Goal: Information Seeking & Learning: Learn about a topic

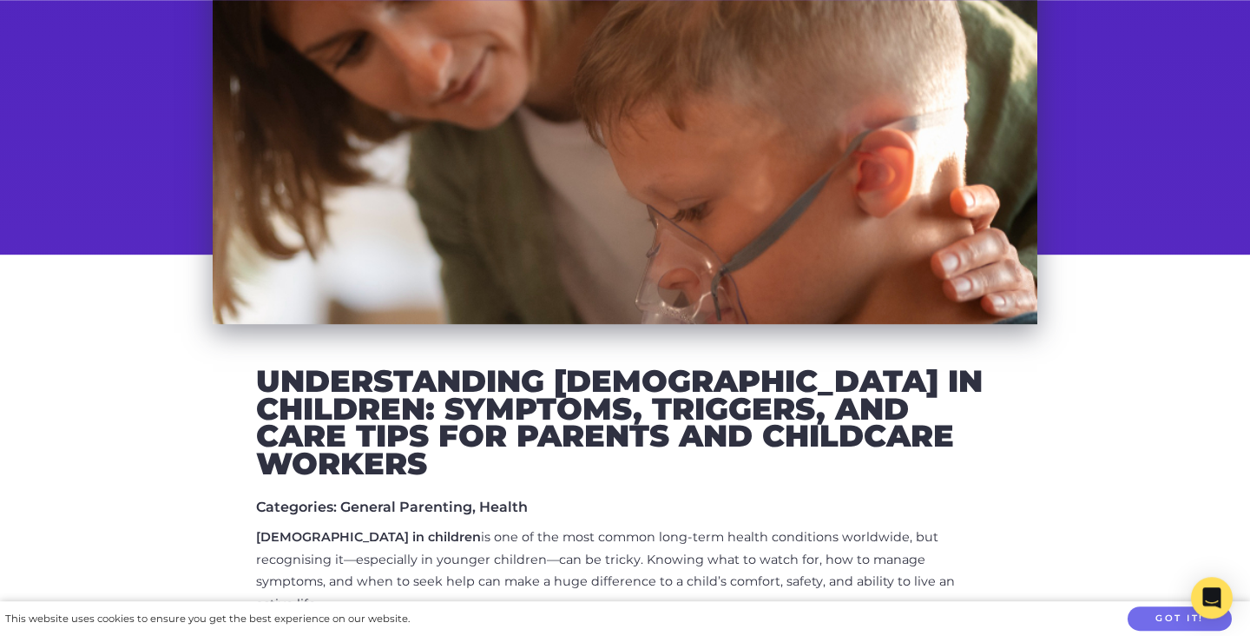
scroll to position [365, 0]
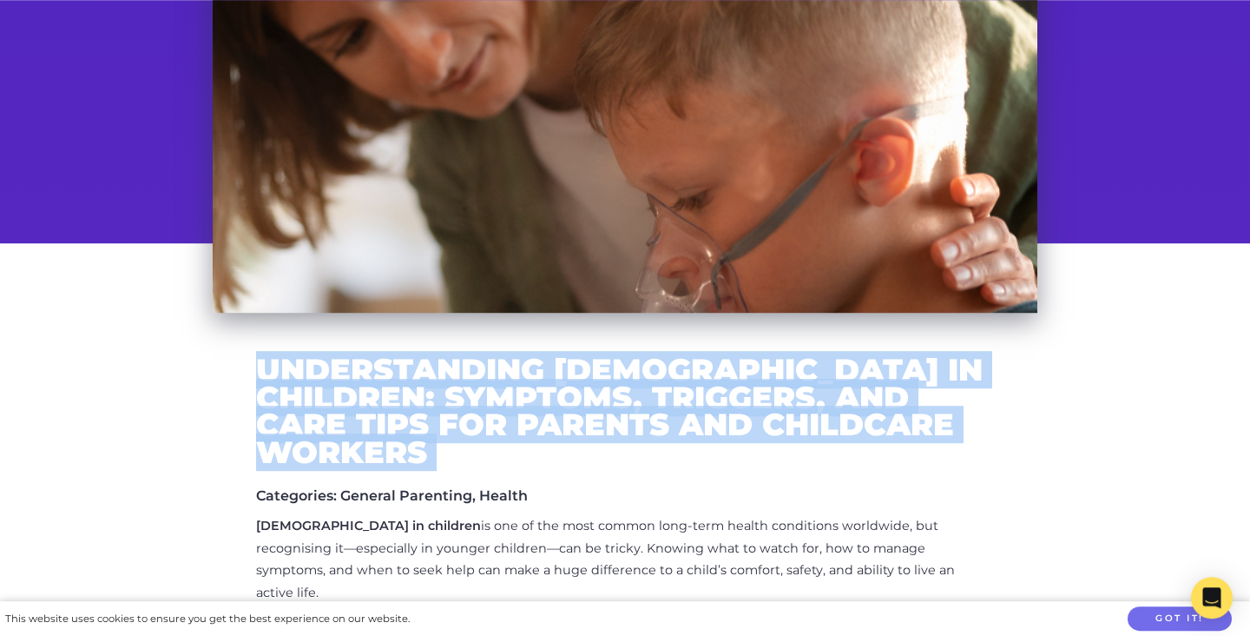
drag, startPoint x: 261, startPoint y: 365, endPoint x: 935, endPoint y: 457, distance: 680.1
copy div "Understanding [DEMOGRAPHIC_DATA] in Children: Symptoms, Triggers, and Care Tips…"
click at [683, 385] on h2 "Understanding [DEMOGRAPHIC_DATA] in Children: Symptoms, Triggers, and Care Tips…" at bounding box center [625, 411] width 738 height 110
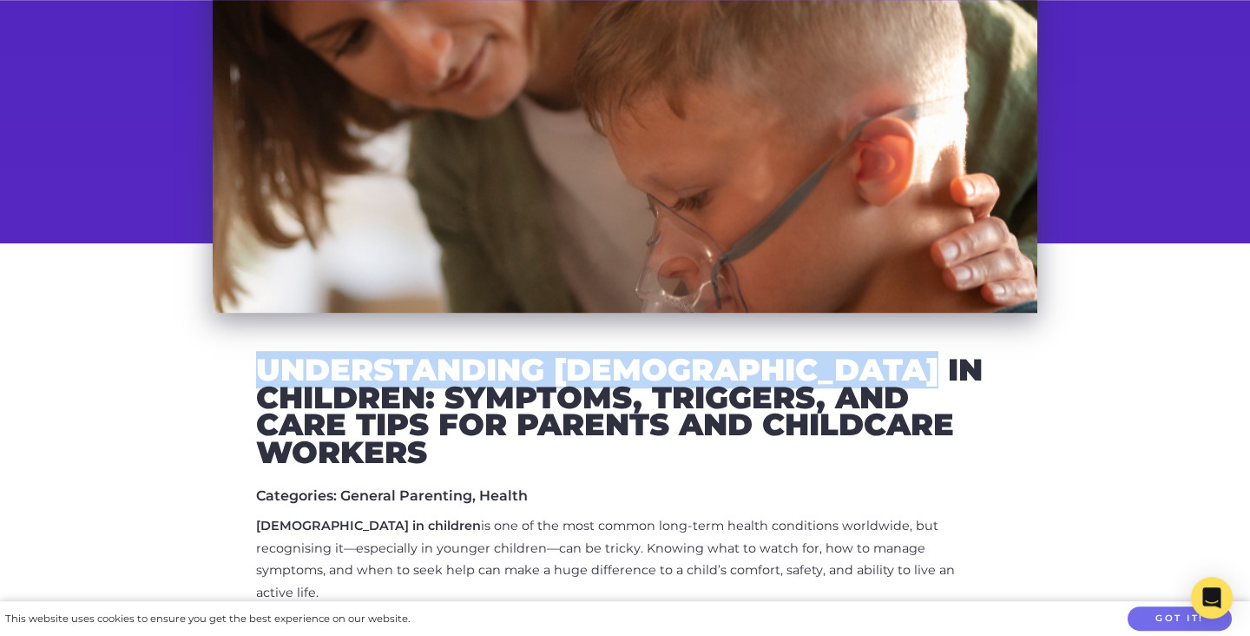
drag, startPoint x: 259, startPoint y: 364, endPoint x: 924, endPoint y: 373, distance: 665.2
click at [924, 373] on h2 "Understanding [DEMOGRAPHIC_DATA] in Children: Symptoms, Triggers, and Care Tips…" at bounding box center [625, 411] width 738 height 110
copy h2 "Understanding [DEMOGRAPHIC_DATA] in Children"
